Goal: Task Accomplishment & Management: Use online tool/utility

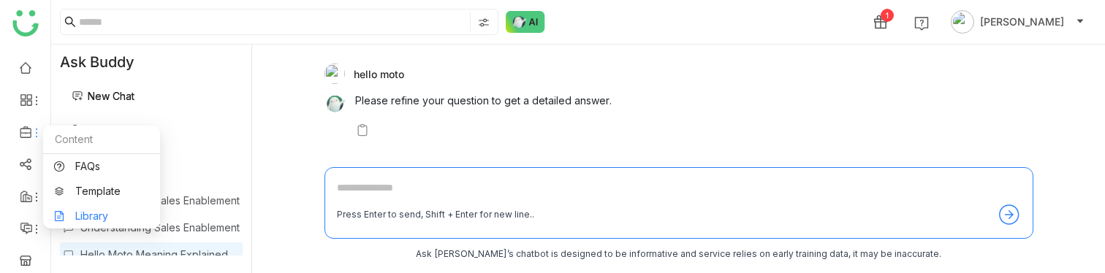
click at [95, 216] on link "Library" at bounding box center [101, 216] width 95 height 10
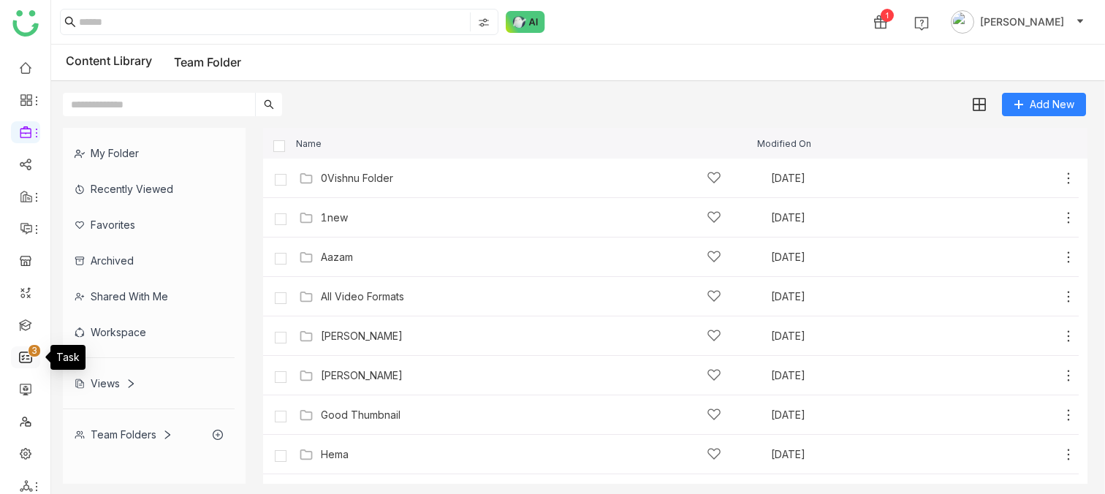
click at [34, 273] on p "3" at bounding box center [34, 351] width 6 height 15
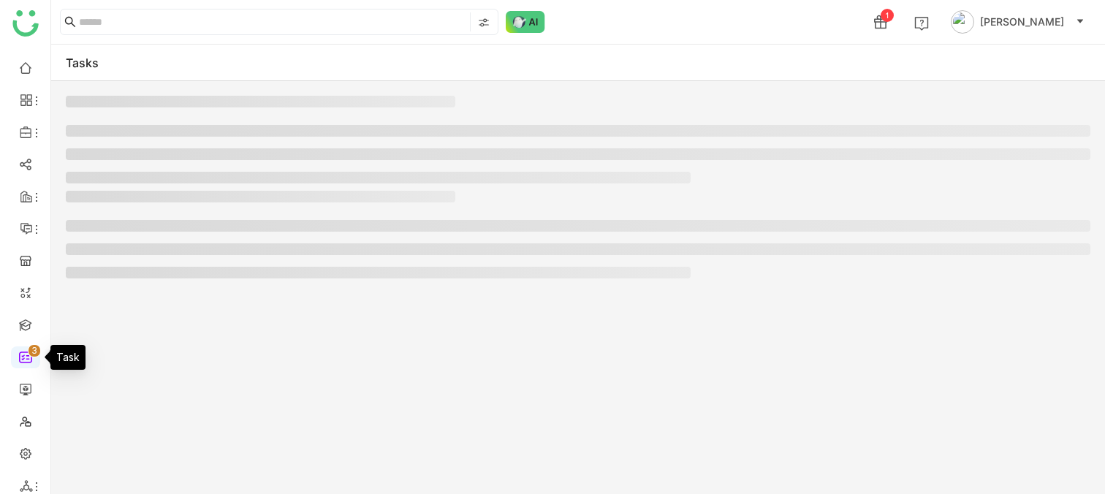
click at [23, 273] on link "0 1 2 3 4 5 6 7 8 9" at bounding box center [25, 356] width 13 height 12
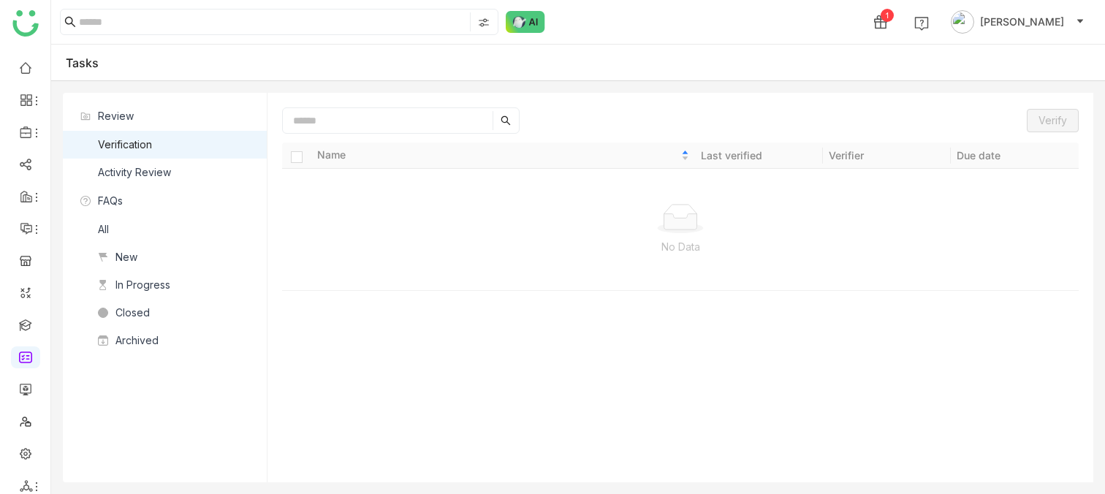
click at [199, 170] on nz-list-item "Activity Review" at bounding box center [165, 173] width 204 height 28
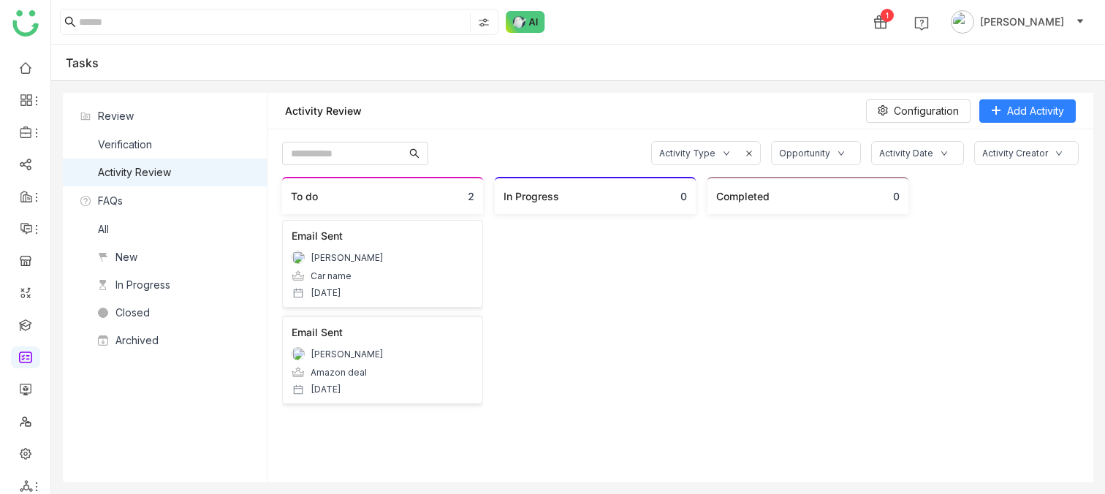
click at [194, 159] on nz-list-item "Activity Review" at bounding box center [165, 173] width 204 height 28
